Goal: Transaction & Acquisition: Purchase product/service

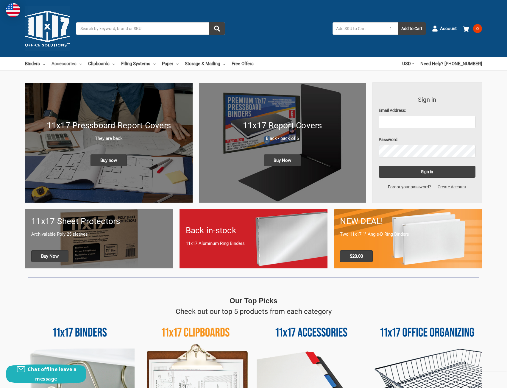
click at [67, 66] on link "Accessories" at bounding box center [67, 63] width 30 height 13
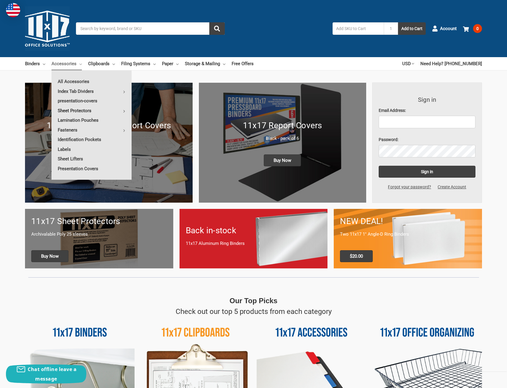
click at [75, 110] on link "Sheet Protectors" at bounding box center [92, 111] width 80 height 10
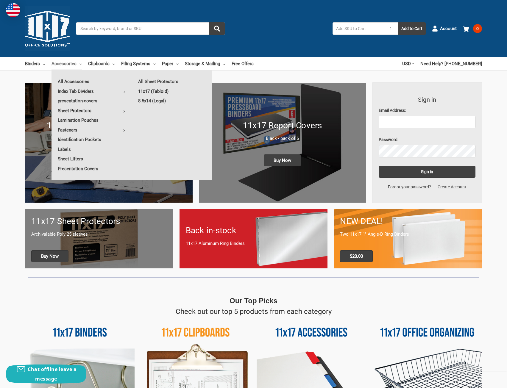
click at [160, 90] on link "11x17 (Tabloid)" at bounding box center [172, 92] width 80 height 10
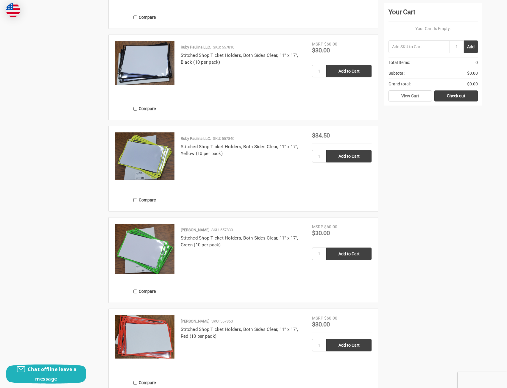
scroll to position [596, 0]
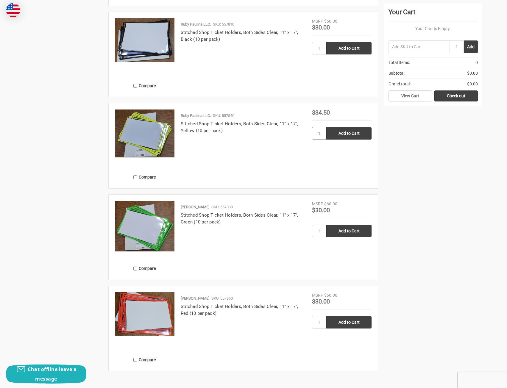
click at [321, 132] on input "1" at bounding box center [319, 133] width 14 height 13
type input "200"
click at [346, 134] on input "Add to Cart" at bounding box center [349, 133] width 45 height 13
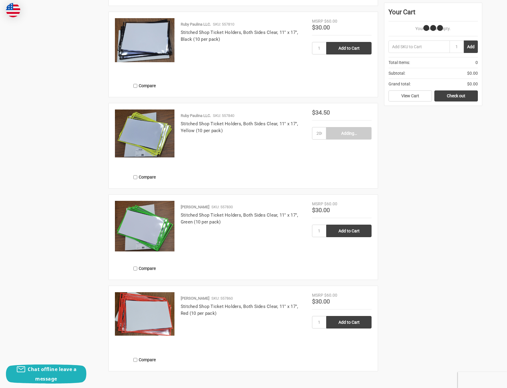
type input "Add to Cart"
click at [323, 133] on input "200" at bounding box center [319, 133] width 14 height 13
type input "20"
click at [355, 133] on input "Add to Cart" at bounding box center [349, 133] width 45 height 13
type input "Add to Cart"
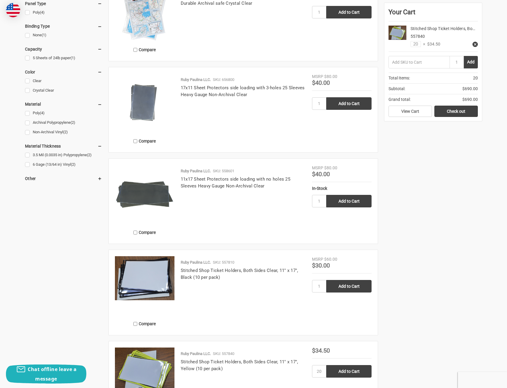
scroll to position [477, 0]
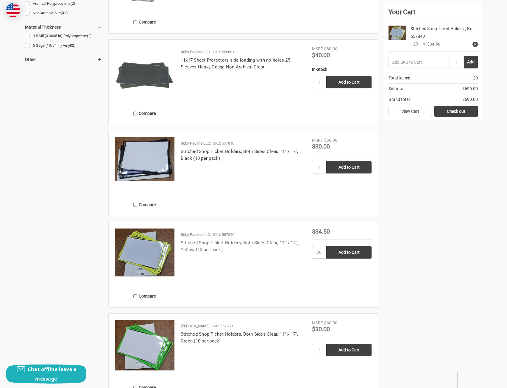
click at [203, 249] on link "Stitched Shop Ticket Holders, Both Sides Clear, 11" x 17", Yellow (10 per pack)" at bounding box center [240, 246] width 118 height 12
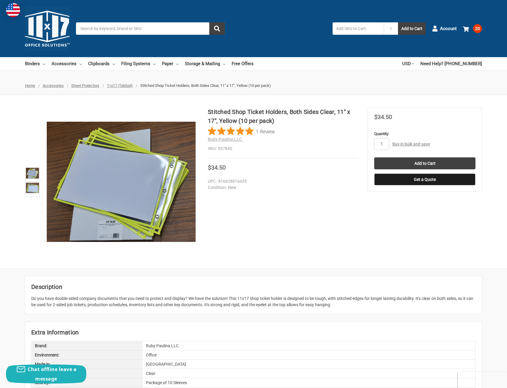
drag, startPoint x: 490, startPoint y: 1, endPoint x: 307, endPoint y: 228, distance: 291.1
click at [307, 228] on div "Stitched Shop Ticket Holders, Both Sides Clear, 11" x 17", Yellow (10 per pack)…" at bounding box center [253, 182] width 507 height 149
drag, startPoint x: 313, startPoint y: 194, endPoint x: 447, endPoint y: 126, distance: 150.2
click at [447, 129] on div "in stock Quantity: 1 Bulk Pricing: Buy in bulk and save Bulk discount rates × B…" at bounding box center [424, 157] width 101 height 58
drag, startPoint x: 495, startPoint y: 0, endPoint x: 308, endPoint y: 227, distance: 294.2
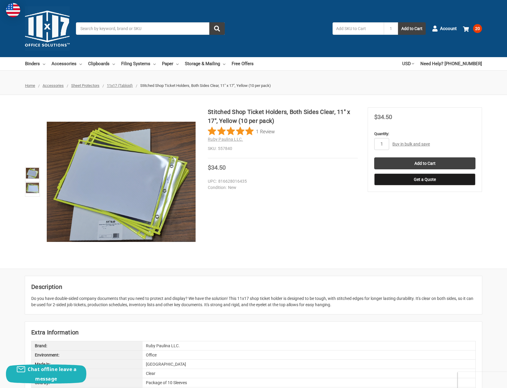
click at [308, 227] on div "Stitched Shop Ticket Holders, Both Sides Clear, 11" x 17", Yellow (10 per pack)…" at bounding box center [253, 182] width 507 height 149
drag, startPoint x: 286, startPoint y: 203, endPoint x: 256, endPoint y: 213, distance: 31.4
click at [256, 213] on div "Stitched Shop Ticket Holders, Both Sides Clear, 11" x 17", Yellow (10 per pack)…" at bounding box center [253, 182] width 507 height 149
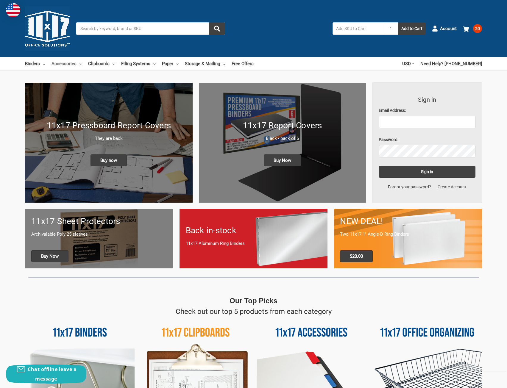
click at [58, 63] on link "Accessories" at bounding box center [67, 63] width 30 height 13
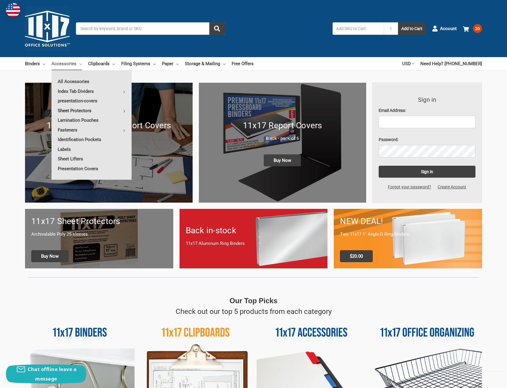
click at [66, 110] on link "Sheet Protectors" at bounding box center [92, 111] width 80 height 10
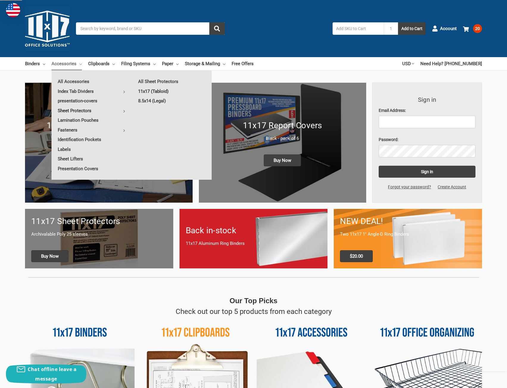
click at [157, 91] on link "11x17 (Tabloid)" at bounding box center [172, 92] width 80 height 10
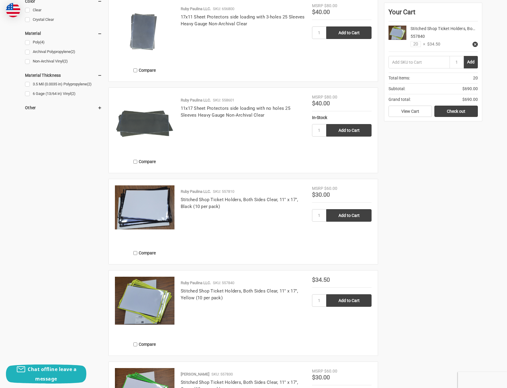
scroll to position [506, 0]
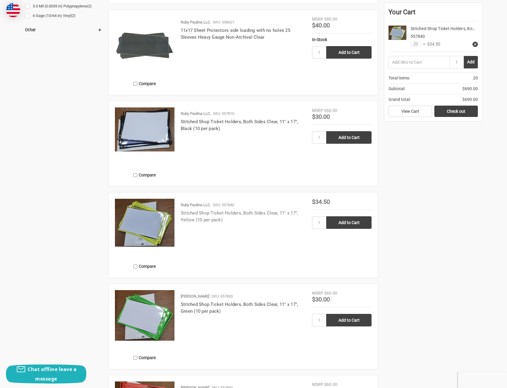
click at [218, 211] on link "Stitched Shop Ticket Holders, Both Sides Clear, 11" x 17", Yellow (10 per pack)" at bounding box center [240, 217] width 118 height 12
